Goal: Book appointment/travel/reservation

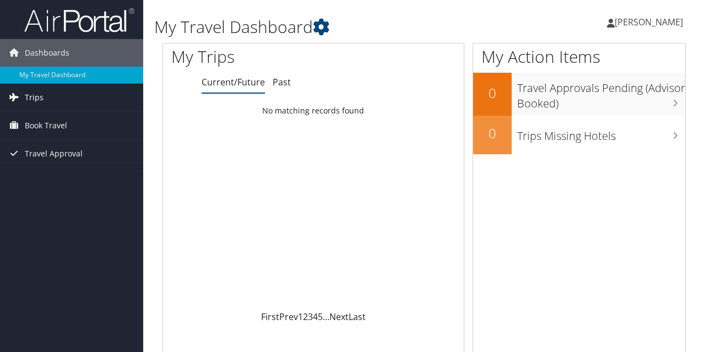
click at [54, 92] on link "Trips" at bounding box center [71, 98] width 143 height 28
click at [57, 168] on span "Book Travel" at bounding box center [46, 175] width 42 height 28
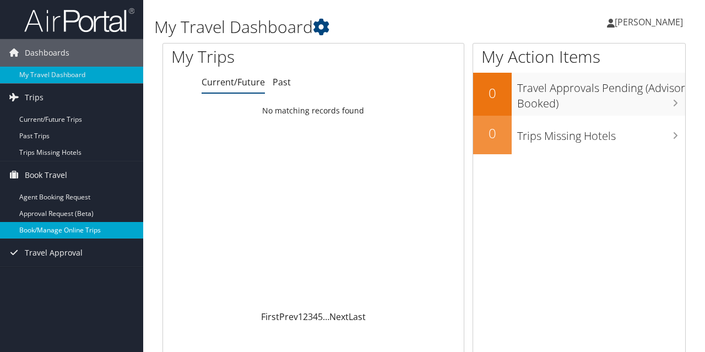
click at [64, 235] on link "Book/Manage Online Trips" at bounding box center [71, 230] width 143 height 17
